Goal: Complete application form

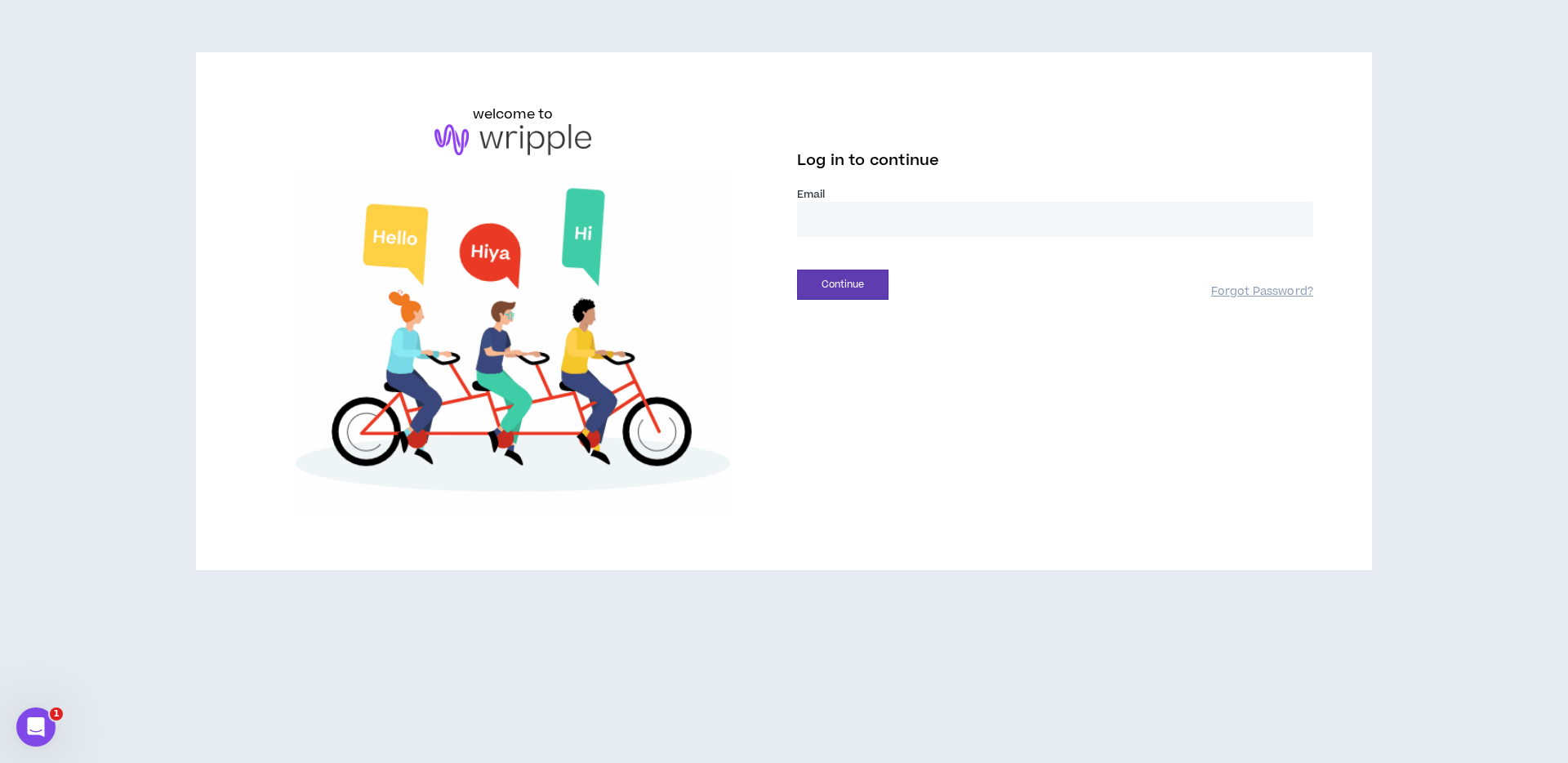
click at [837, 212] on input "email" at bounding box center [1055, 219] width 516 height 35
type input "**********"
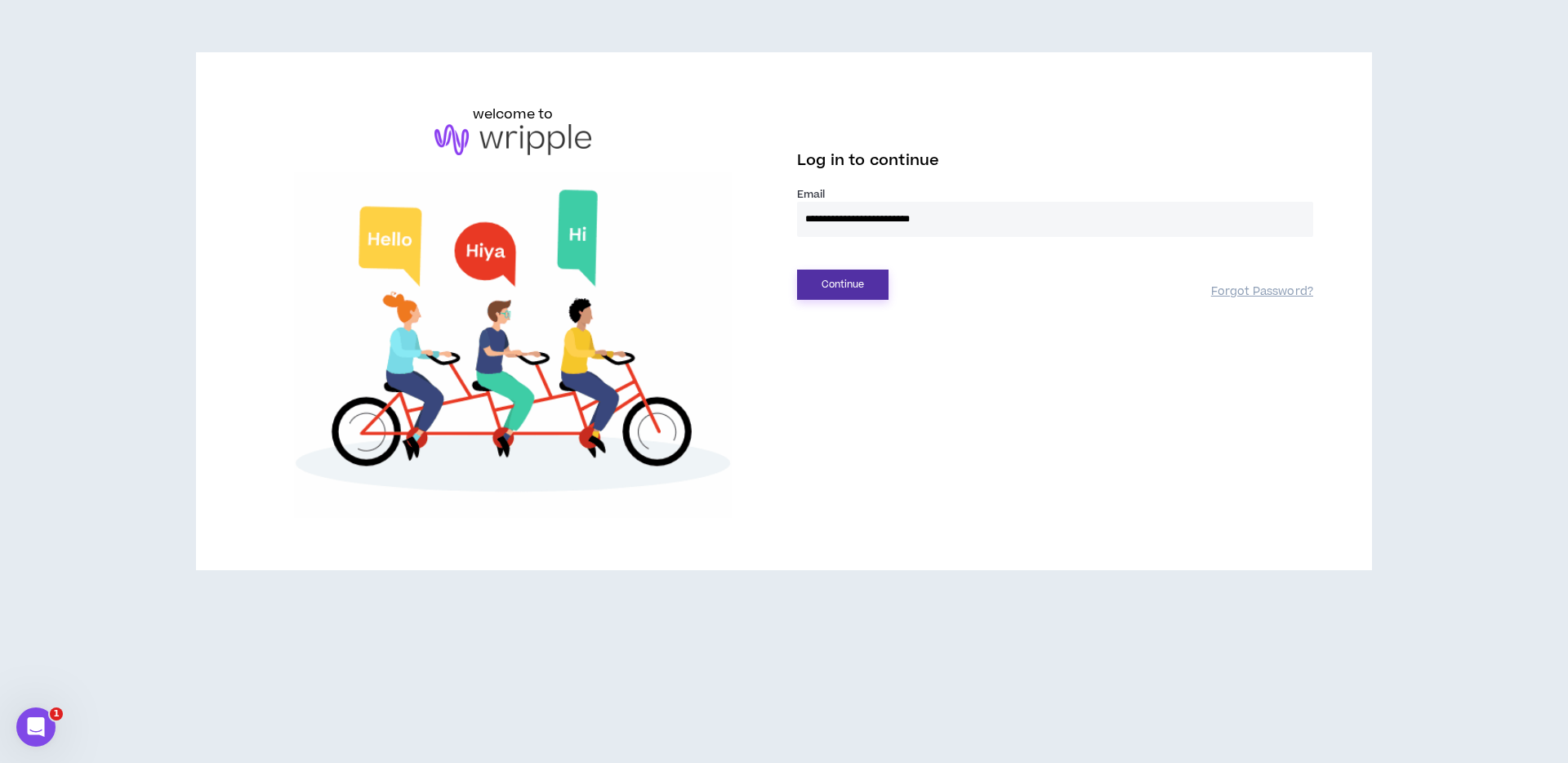
click at [850, 288] on button "Continue" at bounding box center [843, 285] width 92 height 30
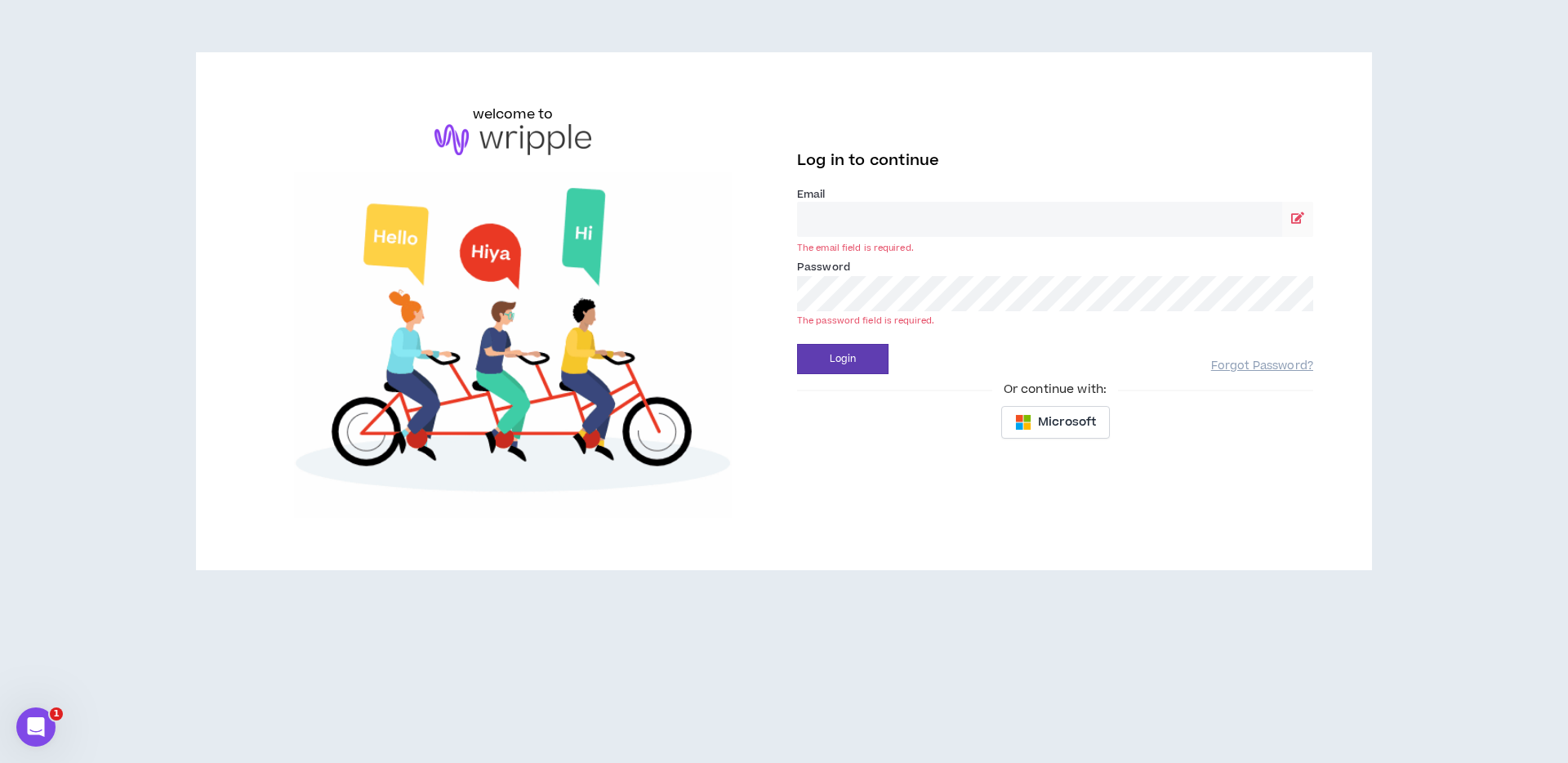
type input "**********"
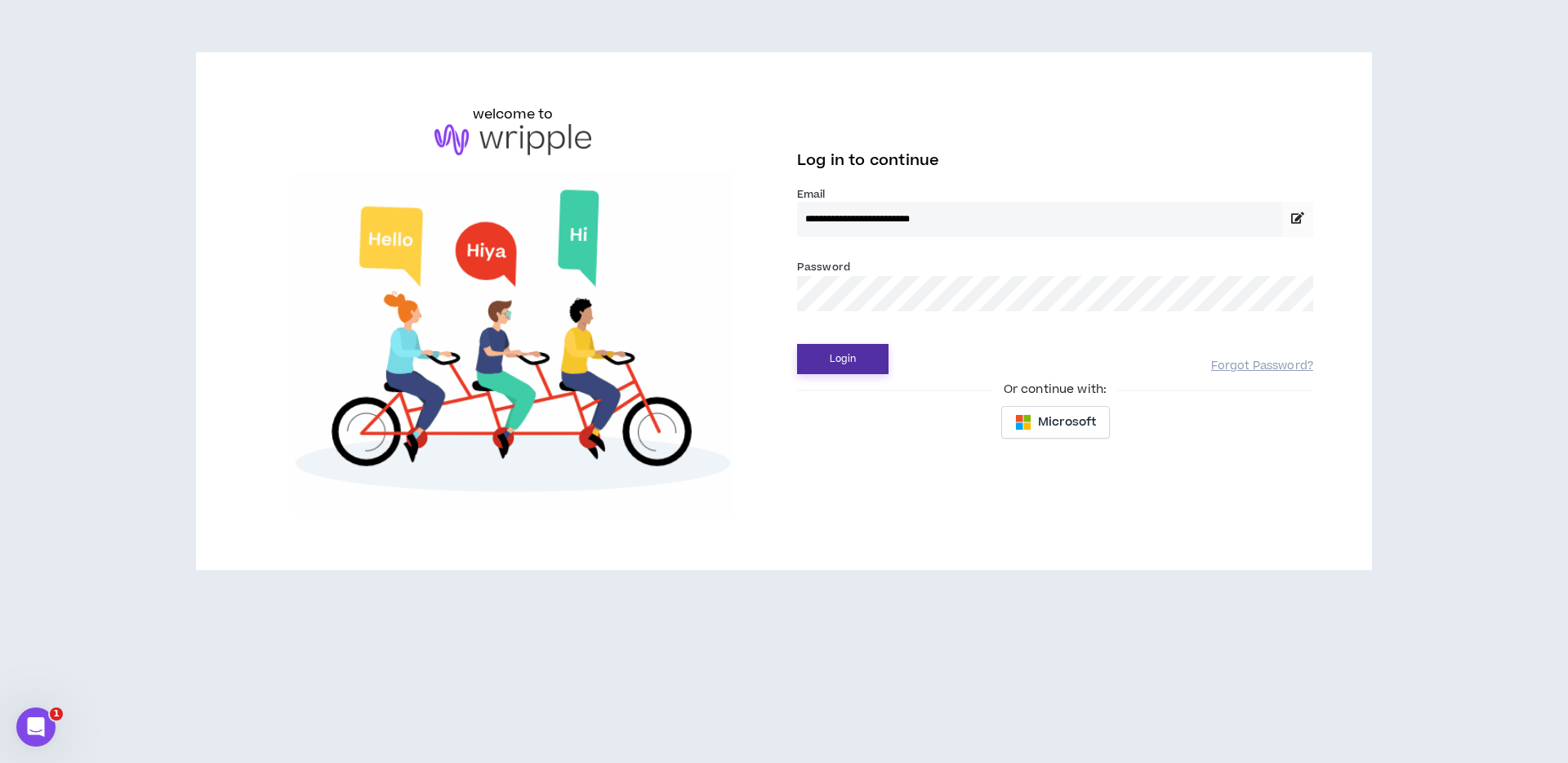
click at [844, 361] on button "Login" at bounding box center [843, 358] width 92 height 30
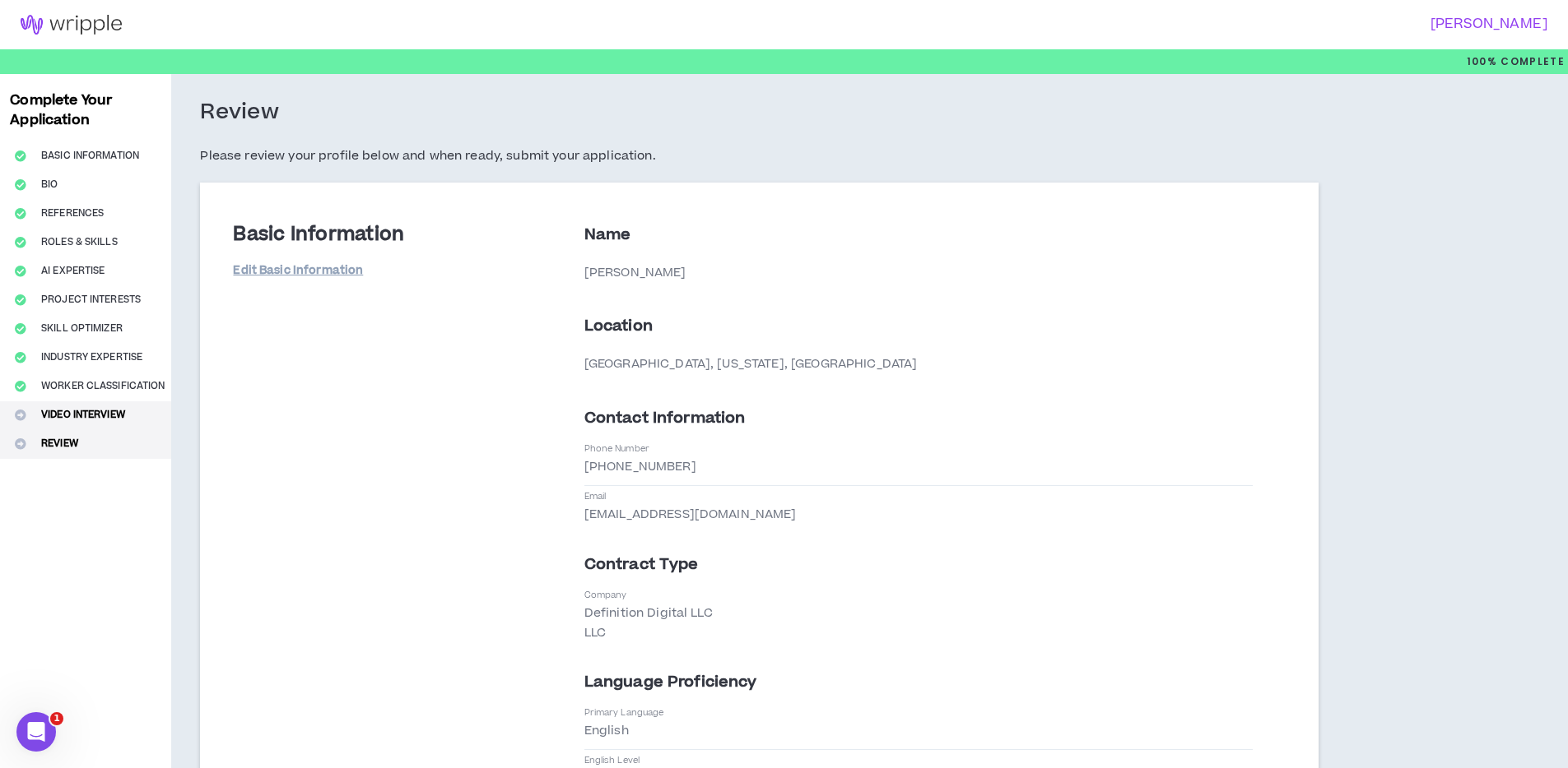
click at [118, 415] on button "Video Interview" at bounding box center [85, 416] width 171 height 28
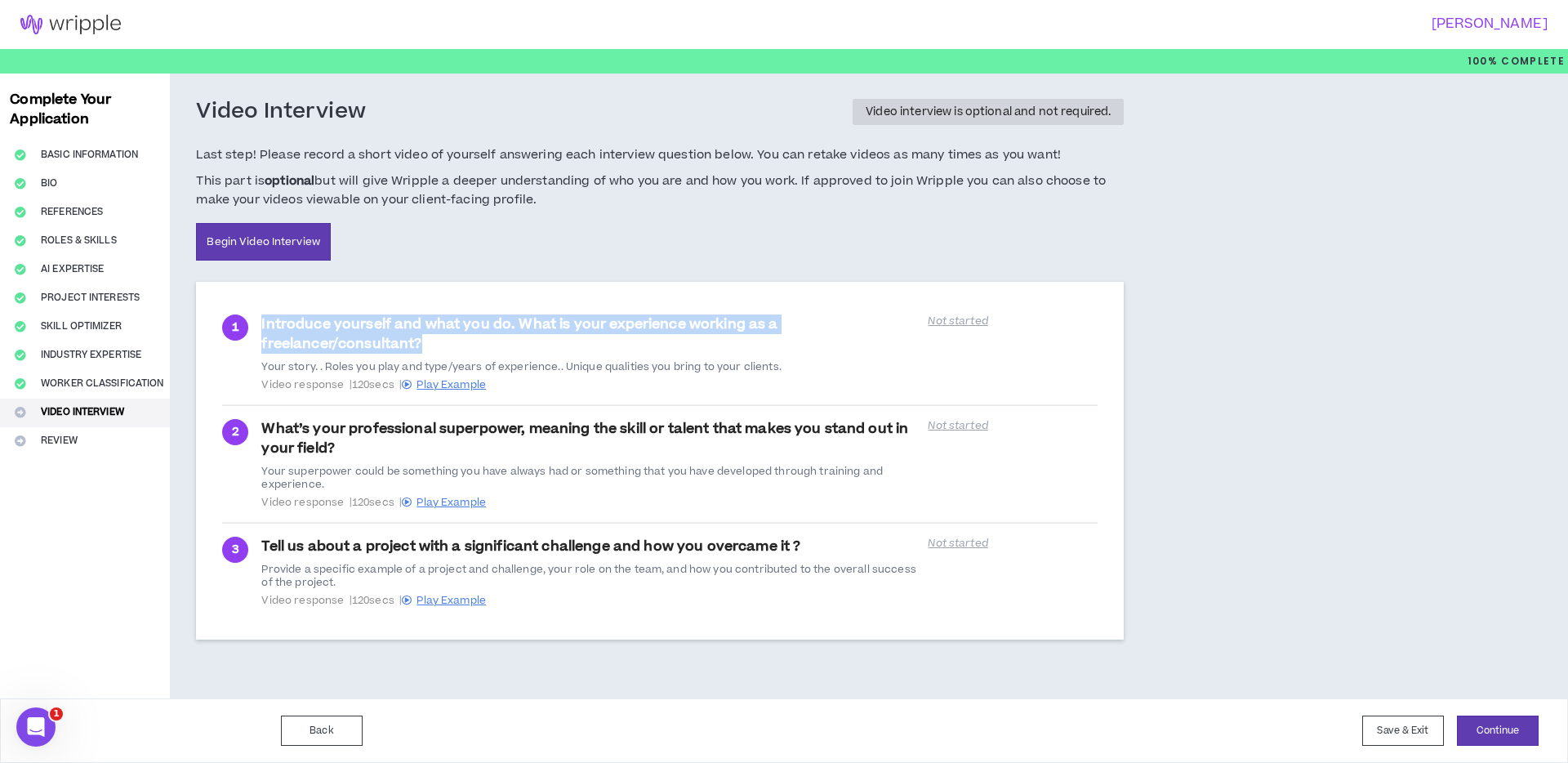
drag, startPoint x: 421, startPoint y: 350, endPoint x: 254, endPoint y: 324, distance: 169.0
click at [254, 324] on div "1 Introduce yourself and what you do. What is your experience working as a free…" at bounding box center [659, 353] width 875 height 76
copy div "Introduce yourself and what you do. What is your experience working as a freela…"
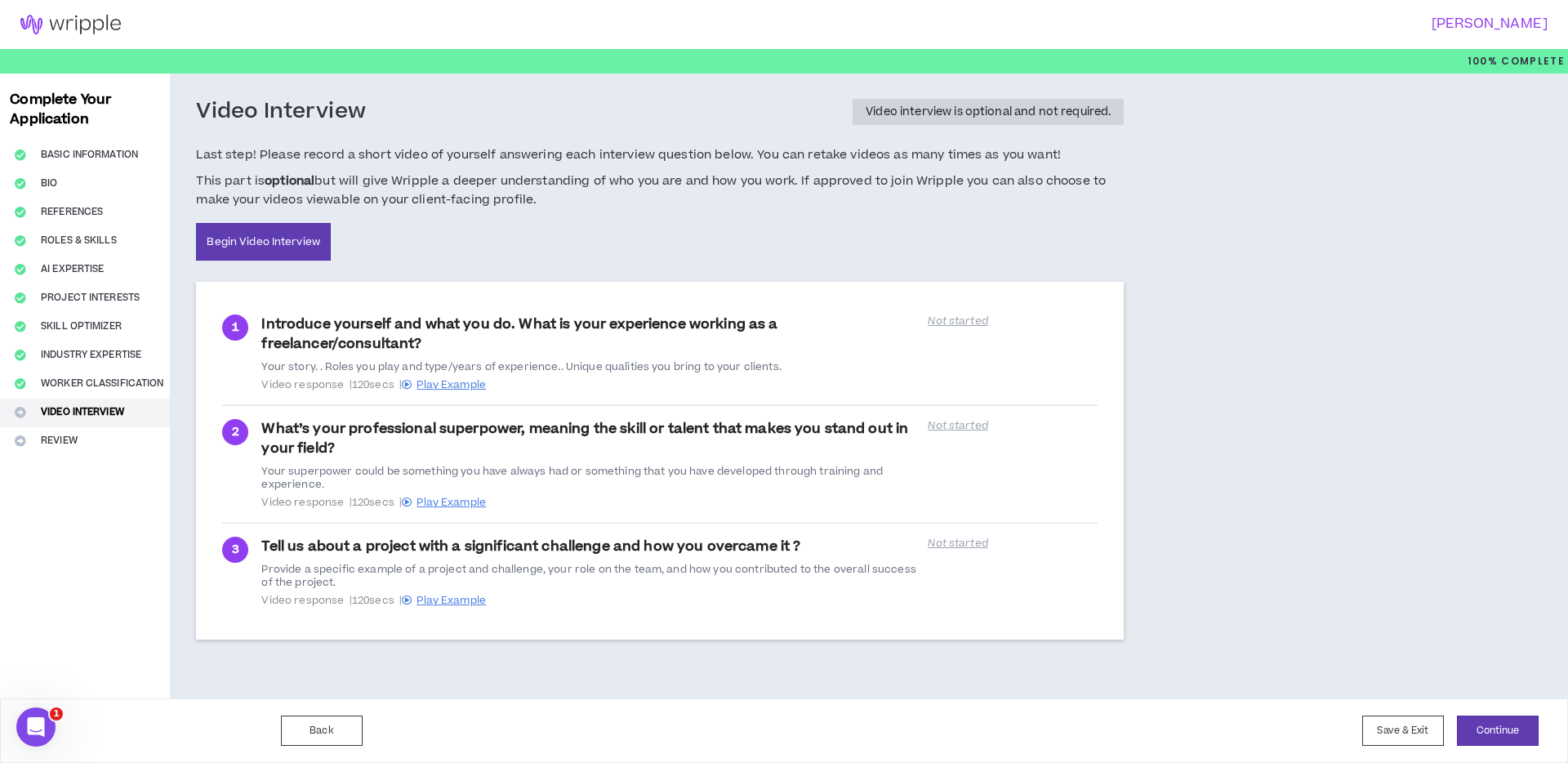
click at [817, 382] on span "Video response | 120 secs | Play Example" at bounding box center [590, 385] width 657 height 13
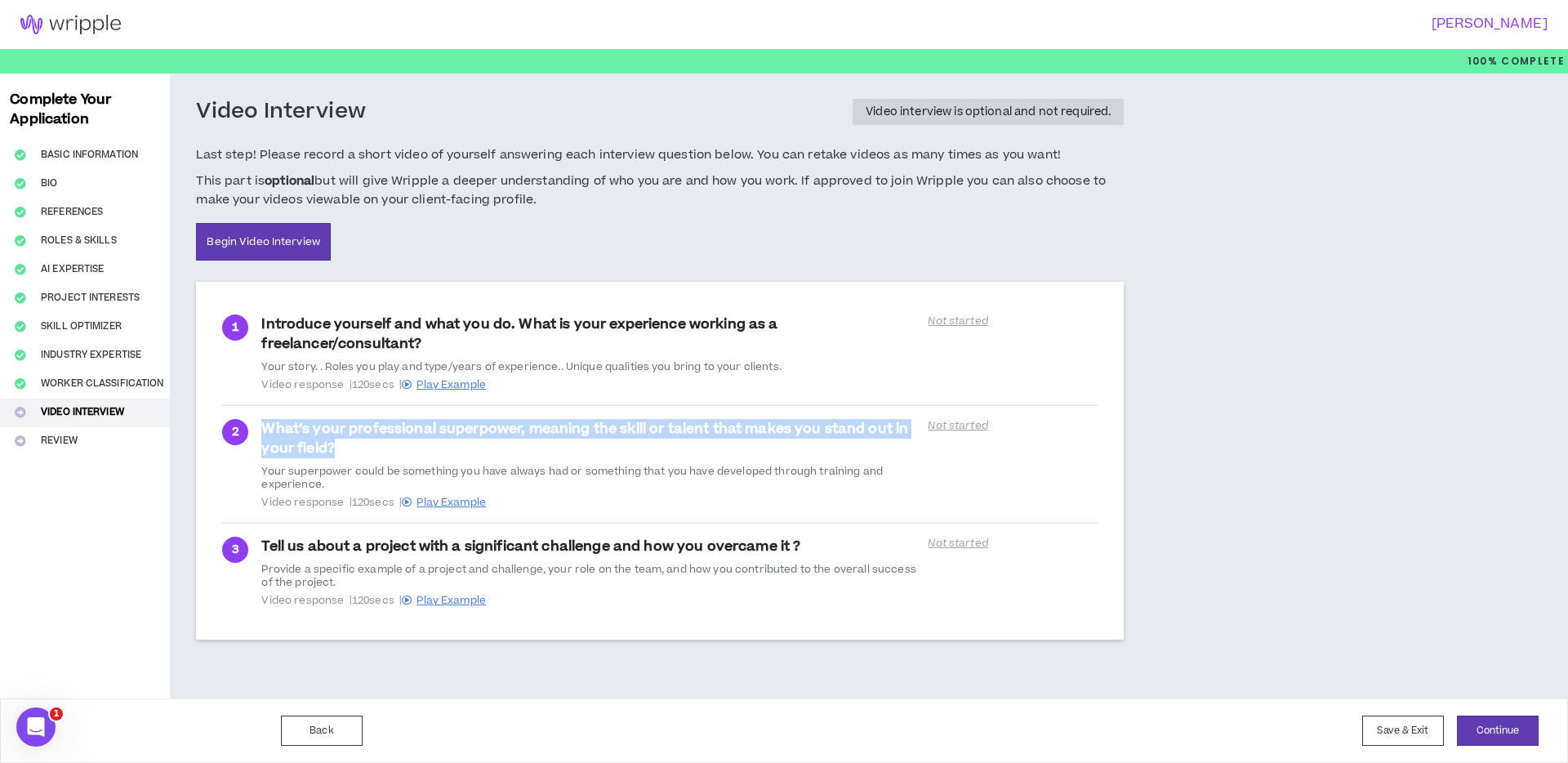
drag, startPoint x: 339, startPoint y: 446, endPoint x: 264, endPoint y: 434, distance: 76.0
click at [264, 434] on div "What’s your professional superpower, meaning the skill or talent that makes you…" at bounding box center [590, 464] width 657 height 90
copy strong "What’s your professional superpower, meaning the skill or talent that makes you…"
click at [422, 439] on div "What’s your professional superpower, meaning the skill or talent that makes you…" at bounding box center [590, 464] width 657 height 90
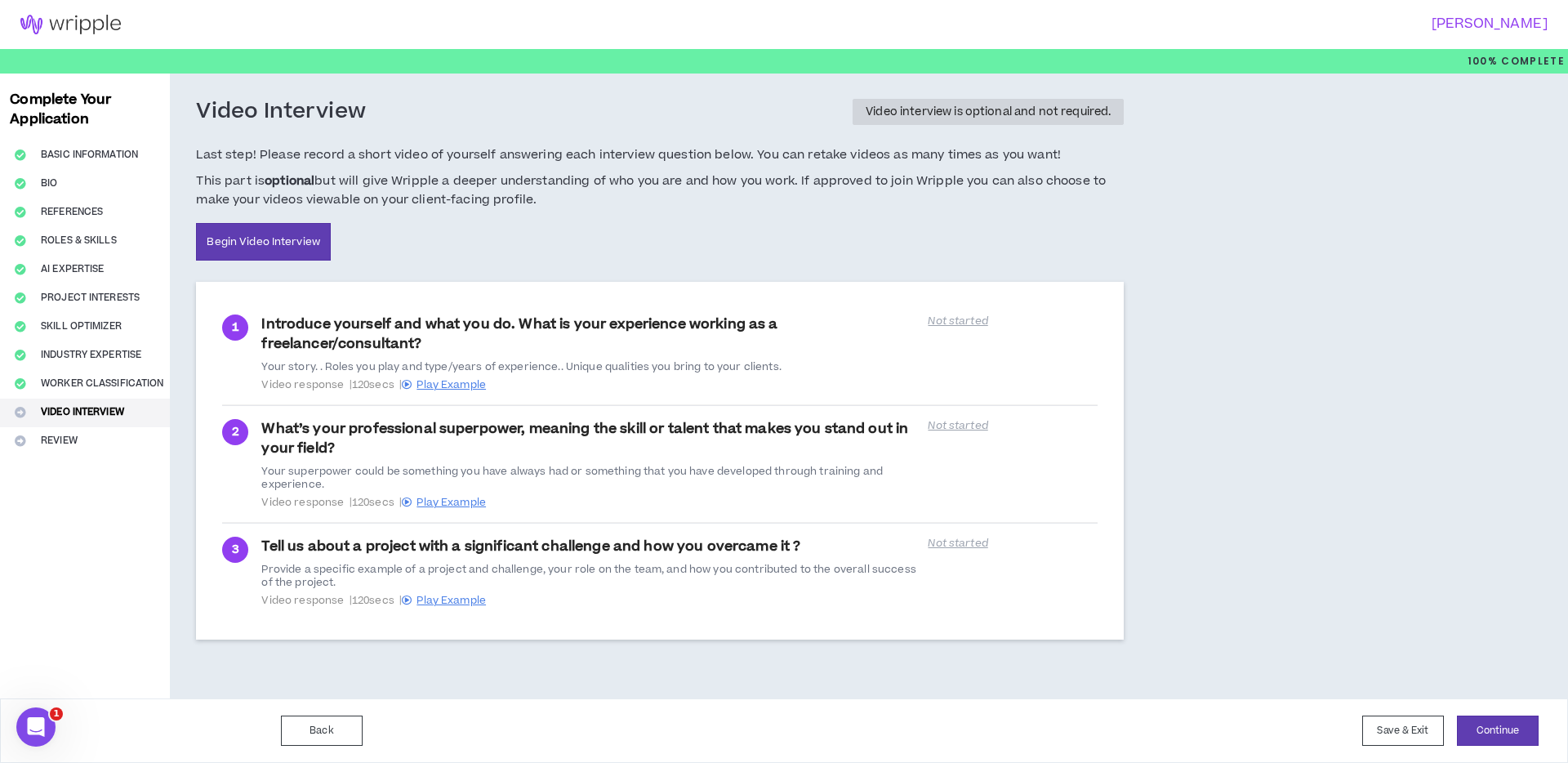
click at [289, 544] on div "Tell us about a project with a significant challenge and how you overcame it ? …" at bounding box center [590, 571] width 657 height 70
copy strong "Tell us about a project with a significant challenge and how you overcame it ?"
